Goal: Task Accomplishment & Management: Manage account settings

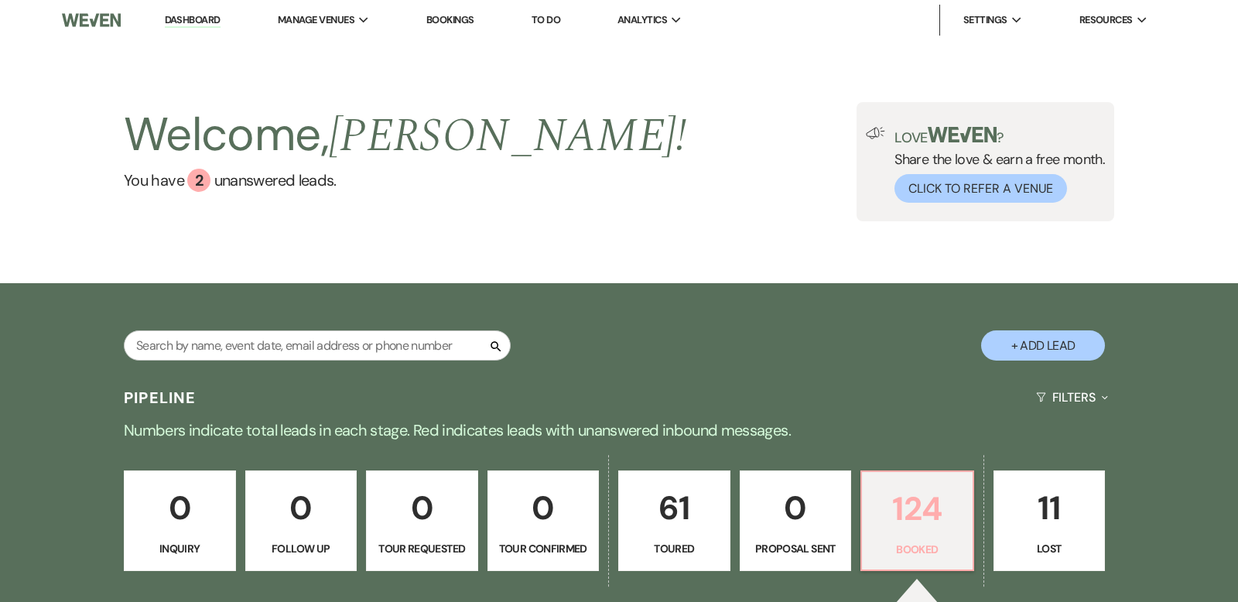
click at [941, 514] on p "124" at bounding box center [917, 509] width 92 height 52
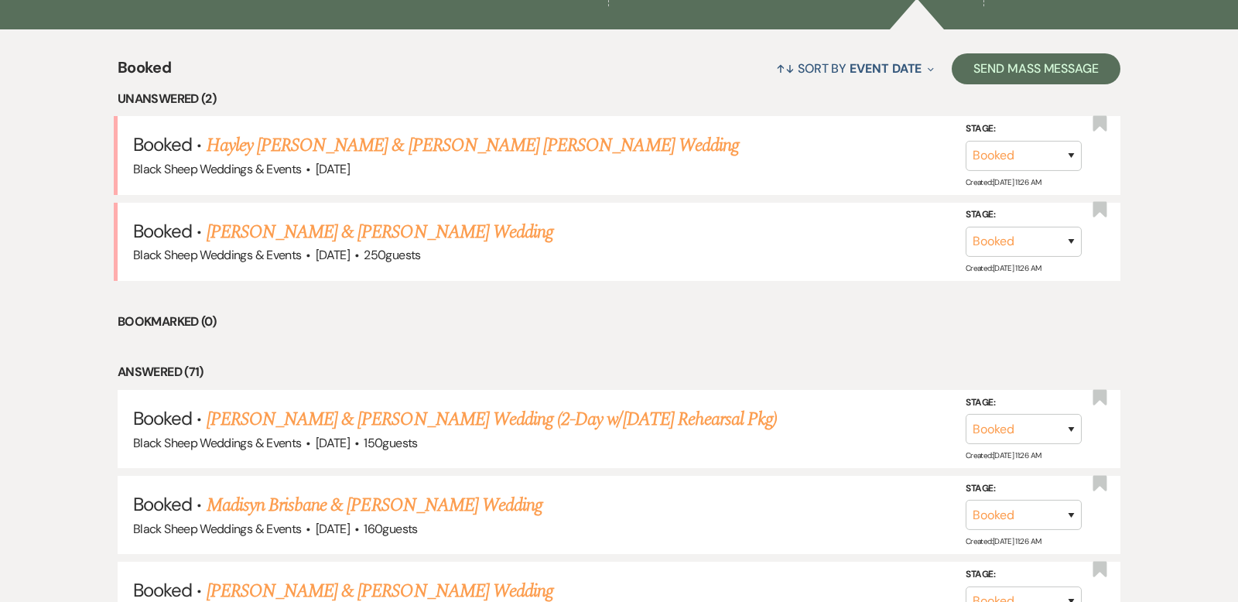
scroll to position [640, 0]
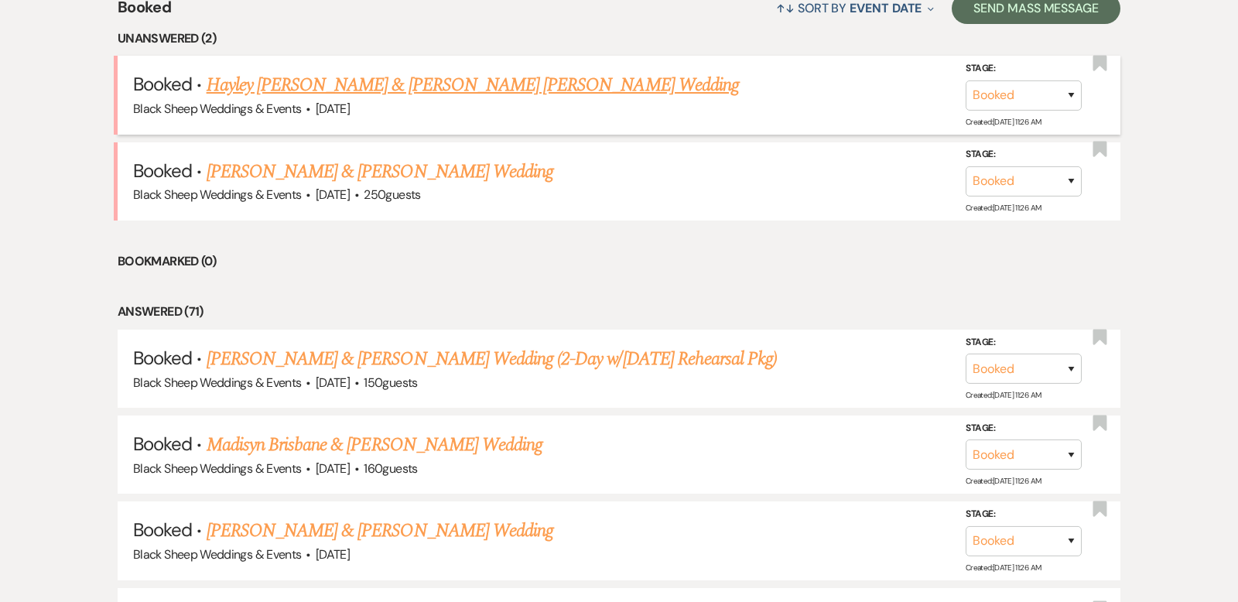
click at [435, 90] on link "Hayley [PERSON_NAME] & [PERSON_NAME] [PERSON_NAME] Wedding" at bounding box center [473, 85] width 532 height 28
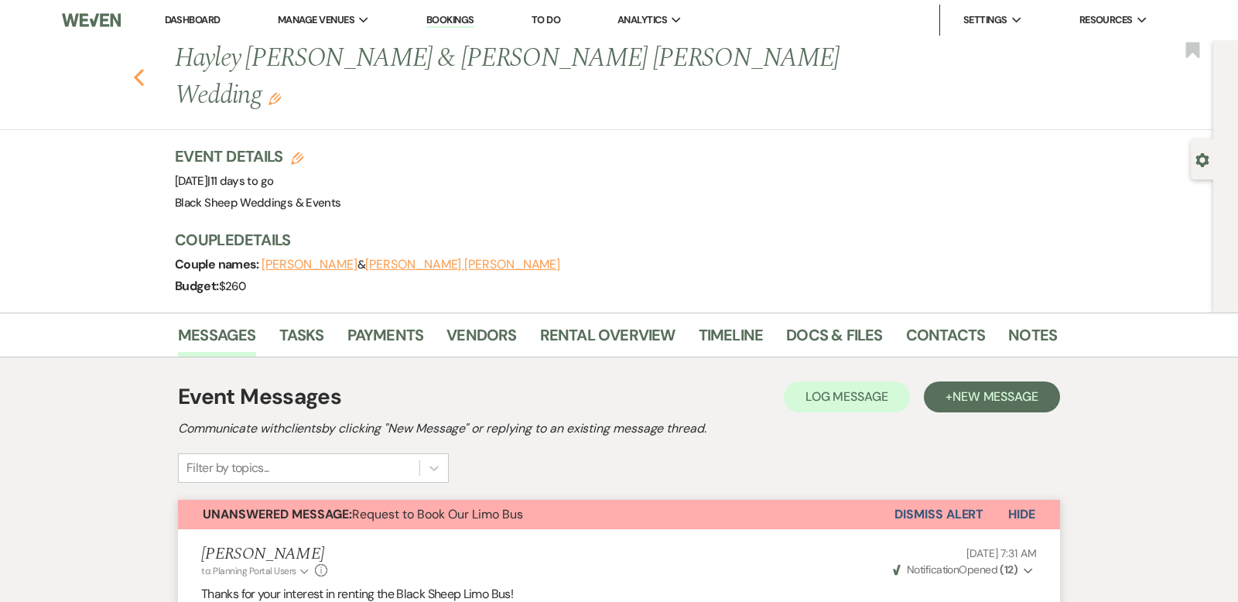
click at [137, 68] on icon "Previous" at bounding box center [139, 77] width 12 height 19
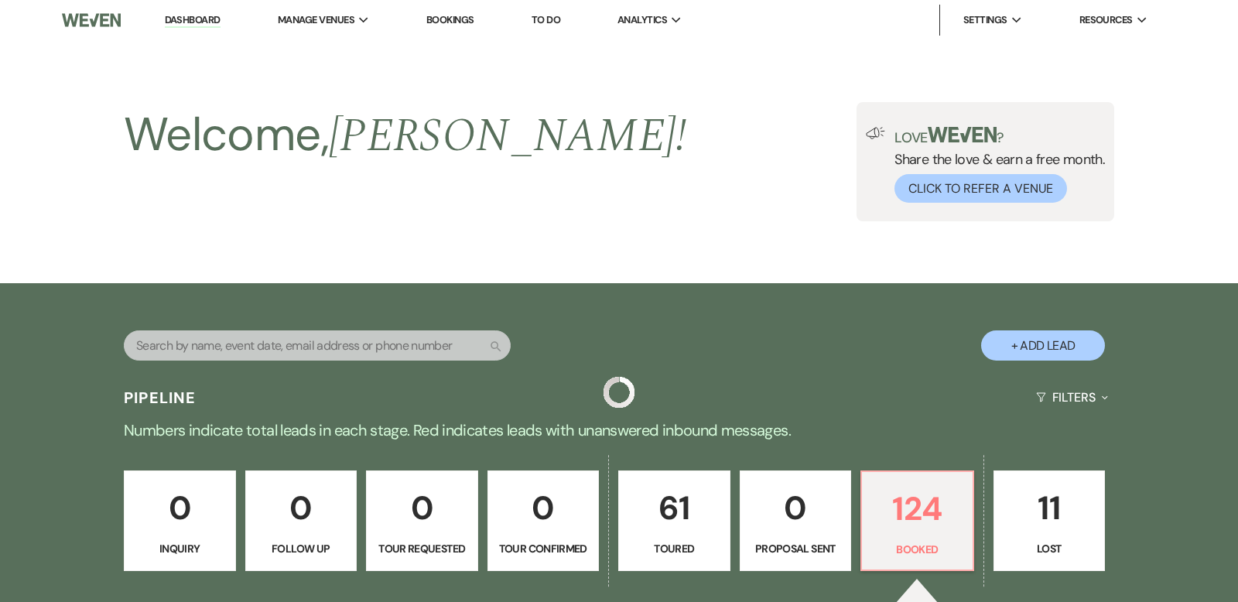
scroll to position [640, 0]
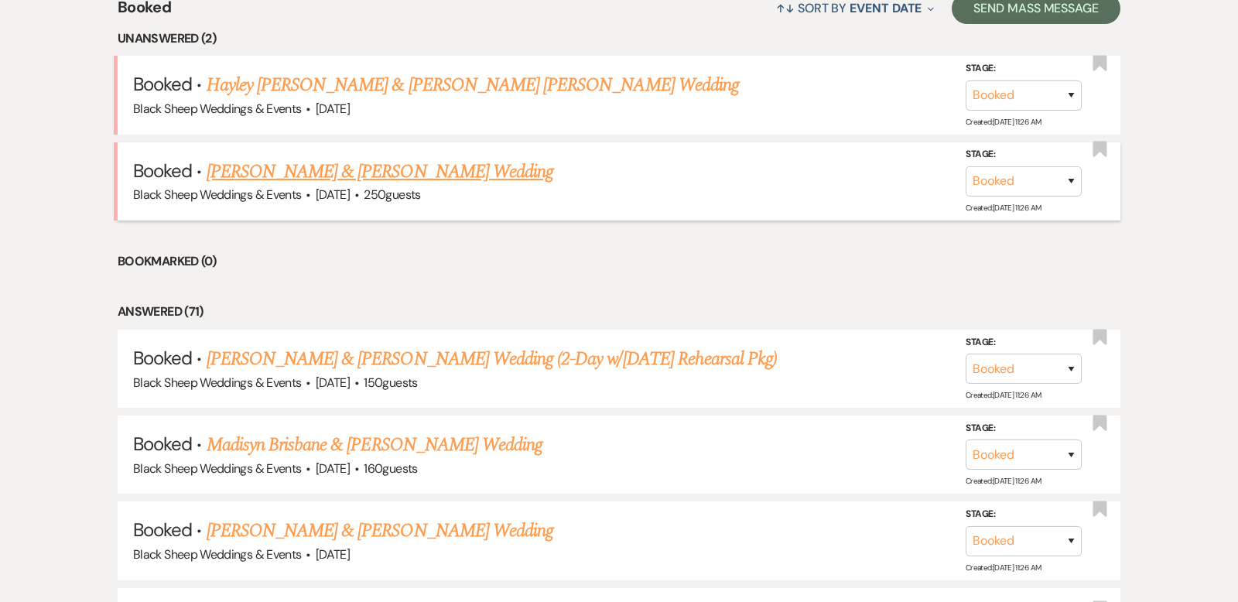
click at [306, 172] on link "[PERSON_NAME] & [PERSON_NAME] Wedding" at bounding box center [380, 172] width 347 height 28
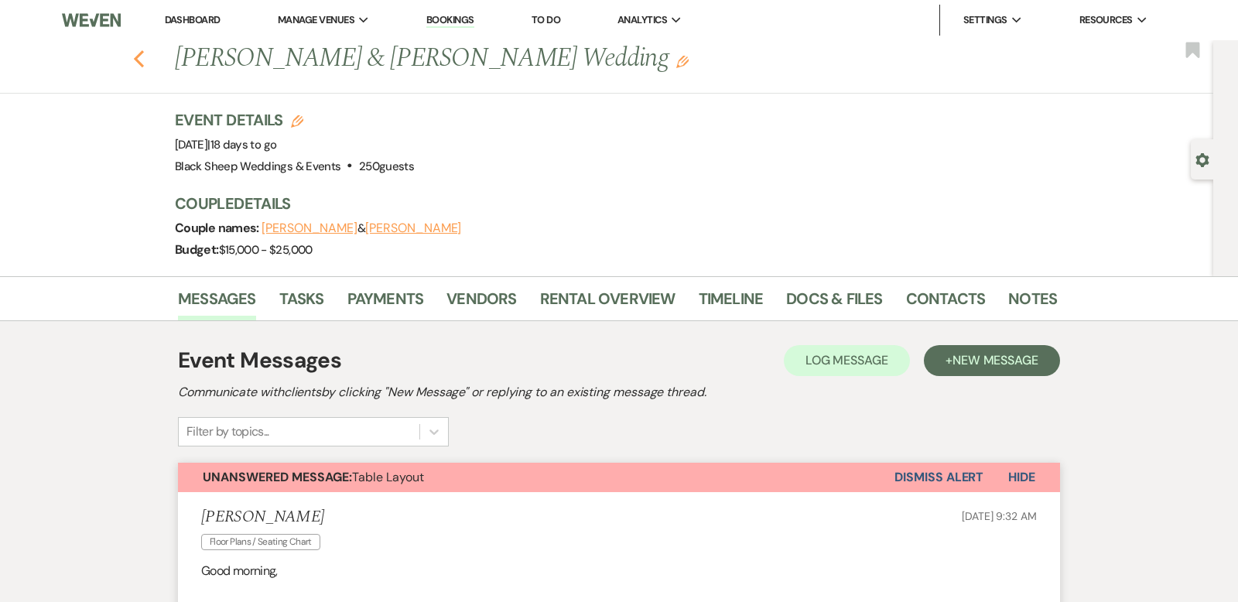
click at [138, 56] on use "button" at bounding box center [139, 58] width 10 height 17
